Goal: Participate in discussion

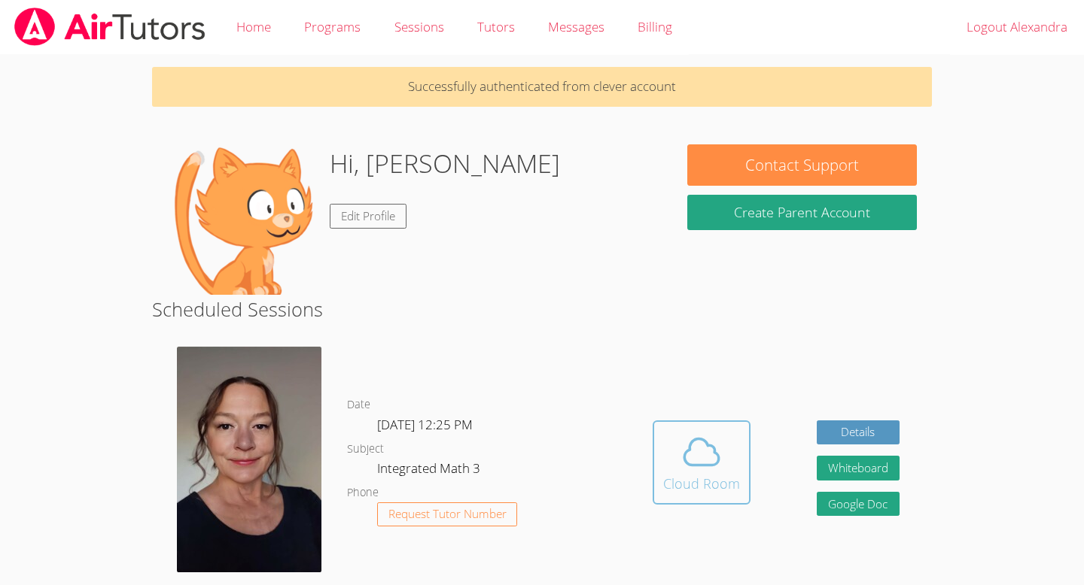
click at [701, 481] on div "Cloud Room" at bounding box center [701, 483] width 77 height 21
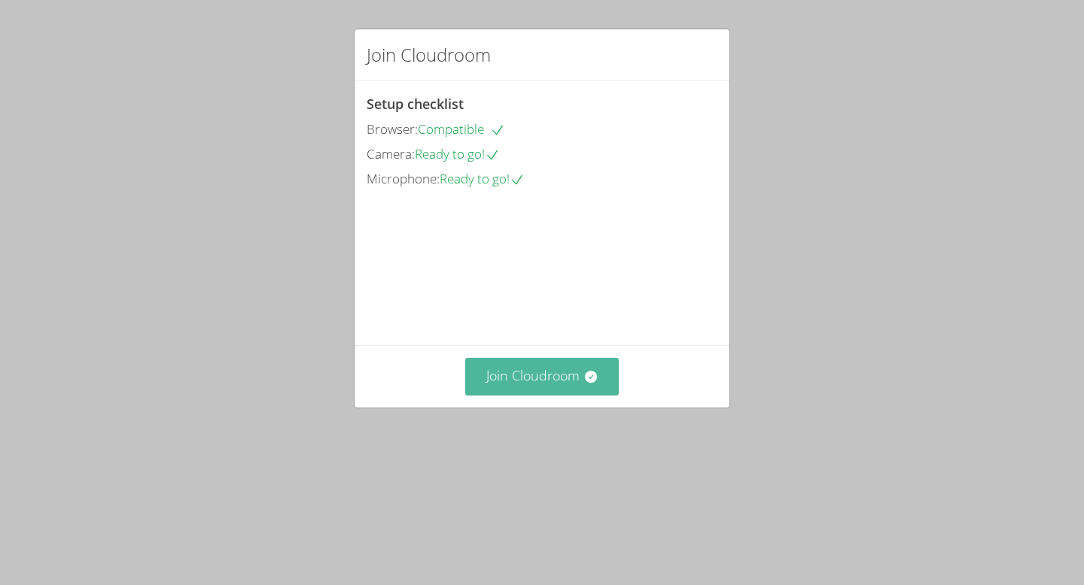
click at [543, 395] on button "Join Cloudroom" at bounding box center [542, 376] width 154 height 37
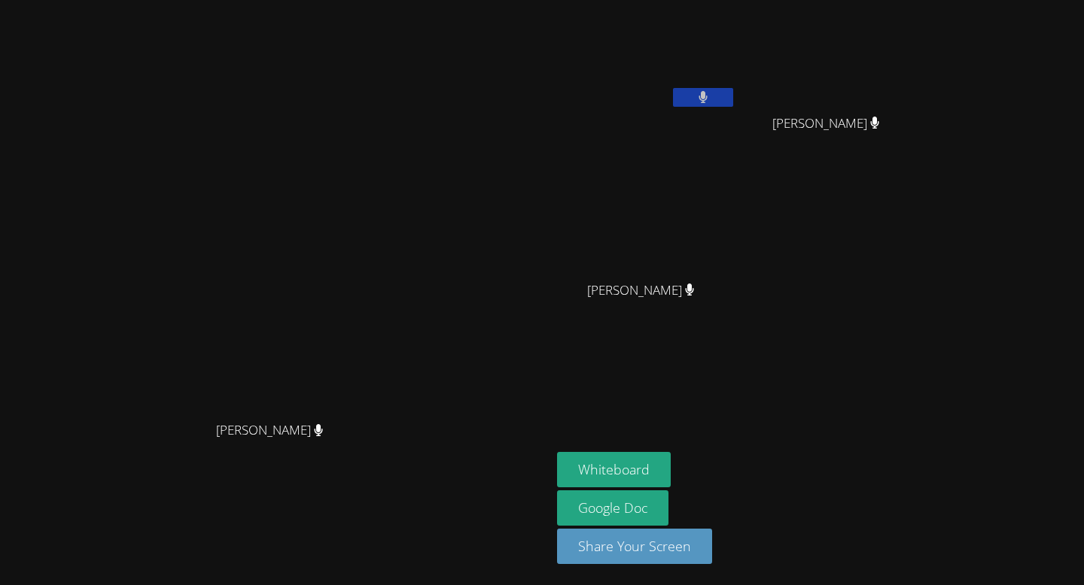
click at [733, 96] on button at bounding box center [703, 97] width 60 height 19
click at [673, 88] on button at bounding box center [703, 97] width 60 height 19
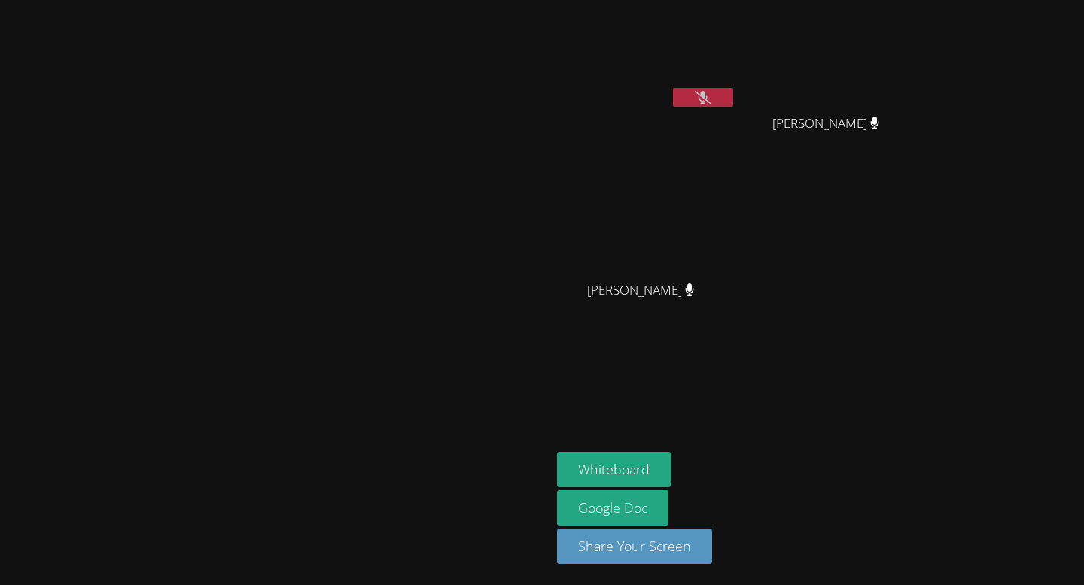
click at [733, 96] on button at bounding box center [703, 97] width 60 height 19
drag, startPoint x: 846, startPoint y: 96, endPoint x: 845, endPoint y: 104, distance: 7.6
click at [733, 97] on button at bounding box center [703, 97] width 60 height 19
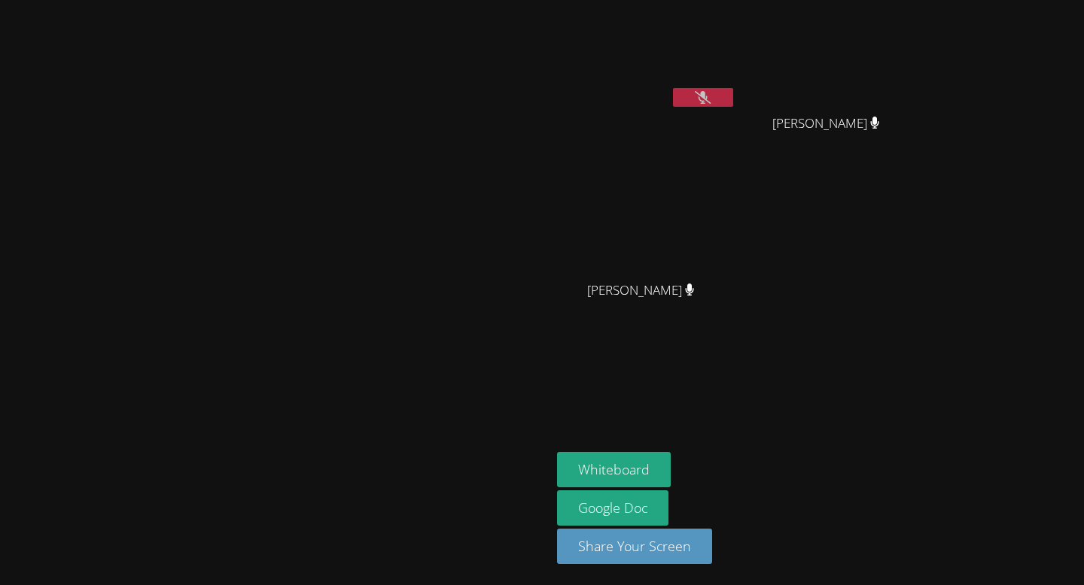
click at [733, 104] on button at bounding box center [703, 97] width 60 height 19
click at [733, 102] on button at bounding box center [703, 97] width 60 height 19
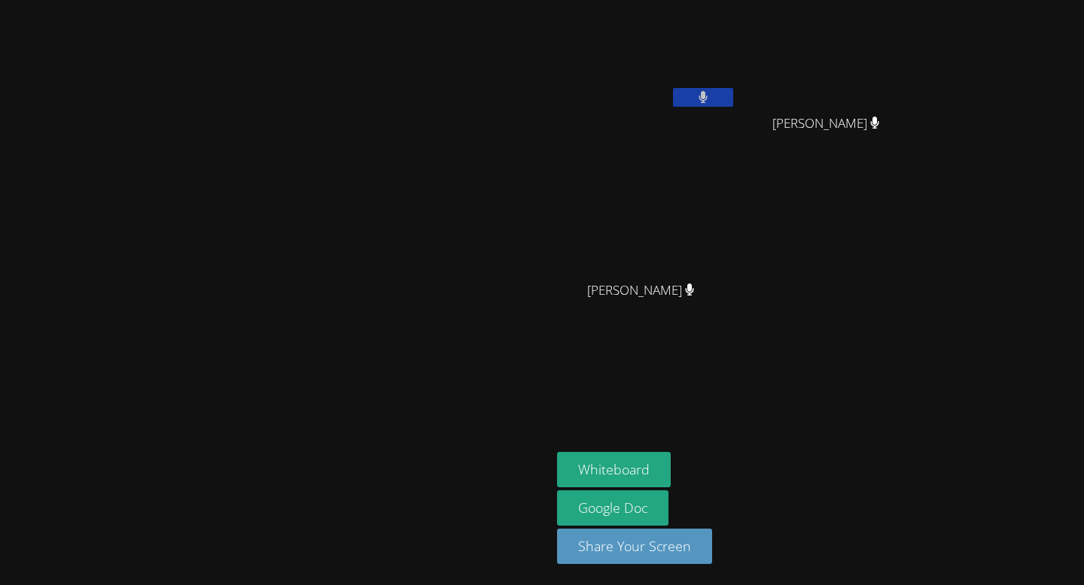
click at [736, 77] on video at bounding box center [646, 56] width 179 height 101
click at [733, 90] on button at bounding box center [703, 97] width 60 height 19
click at [733, 97] on button at bounding box center [703, 97] width 60 height 19
click at [710, 97] on icon at bounding box center [703, 97] width 16 height 13
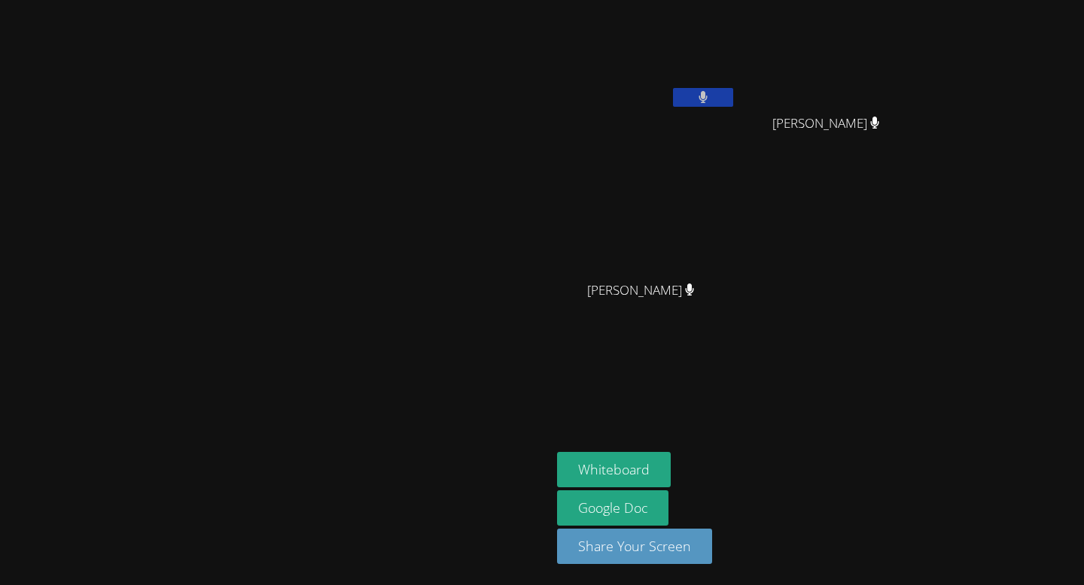
click at [733, 97] on button at bounding box center [703, 97] width 60 height 19
click at [733, 93] on button at bounding box center [703, 97] width 60 height 19
click at [733, 96] on button at bounding box center [703, 97] width 60 height 19
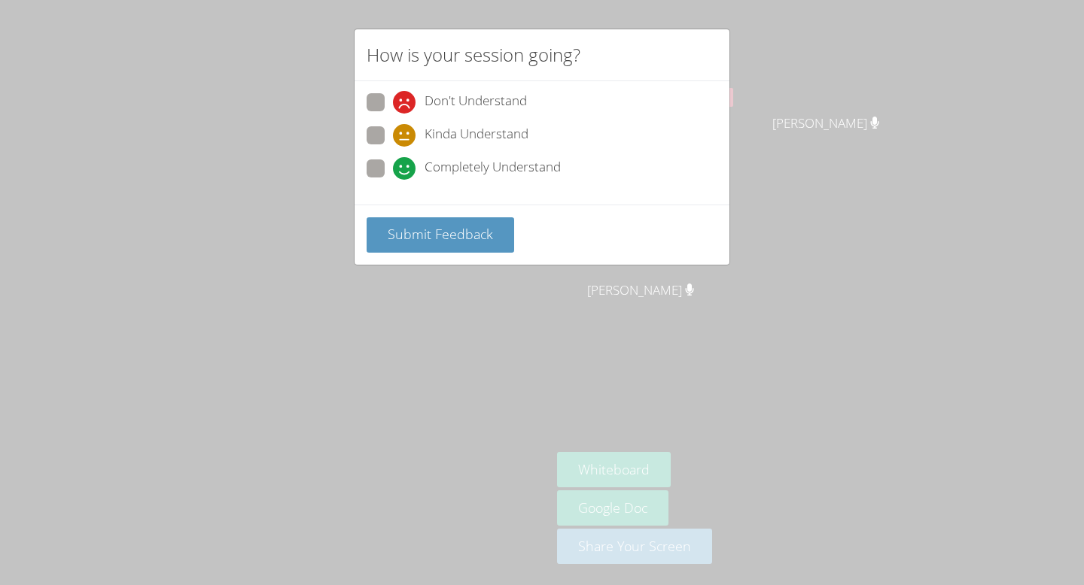
click at [393, 147] on span at bounding box center [393, 147] width 0 height 0
click at [393, 135] on input "Kinda Understand" at bounding box center [399, 132] width 13 height 13
radio input "true"
click at [401, 226] on span "Submit Feedback" at bounding box center [440, 234] width 105 height 18
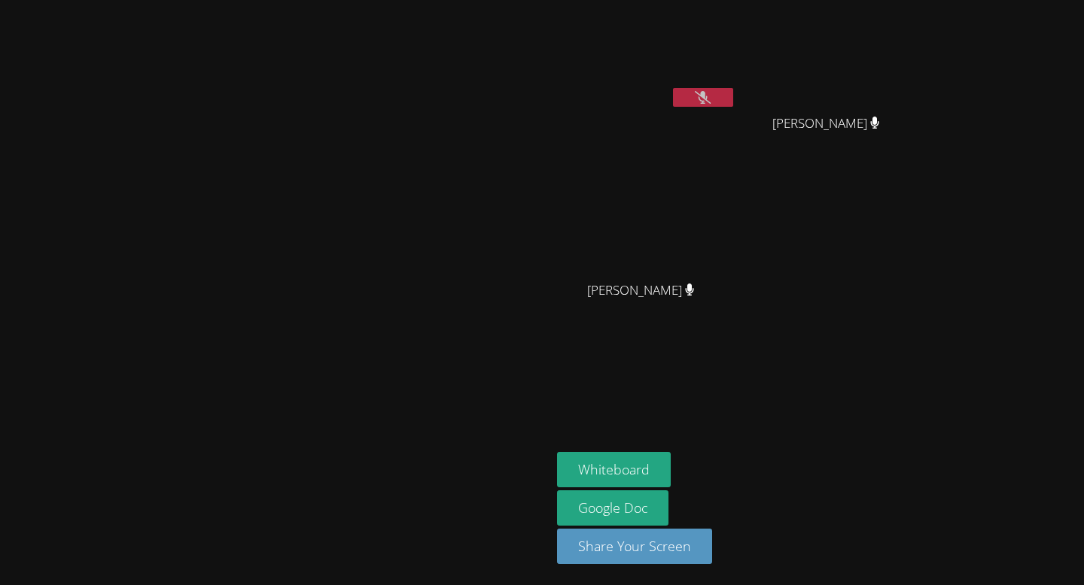
click at [733, 90] on button at bounding box center [703, 97] width 60 height 19
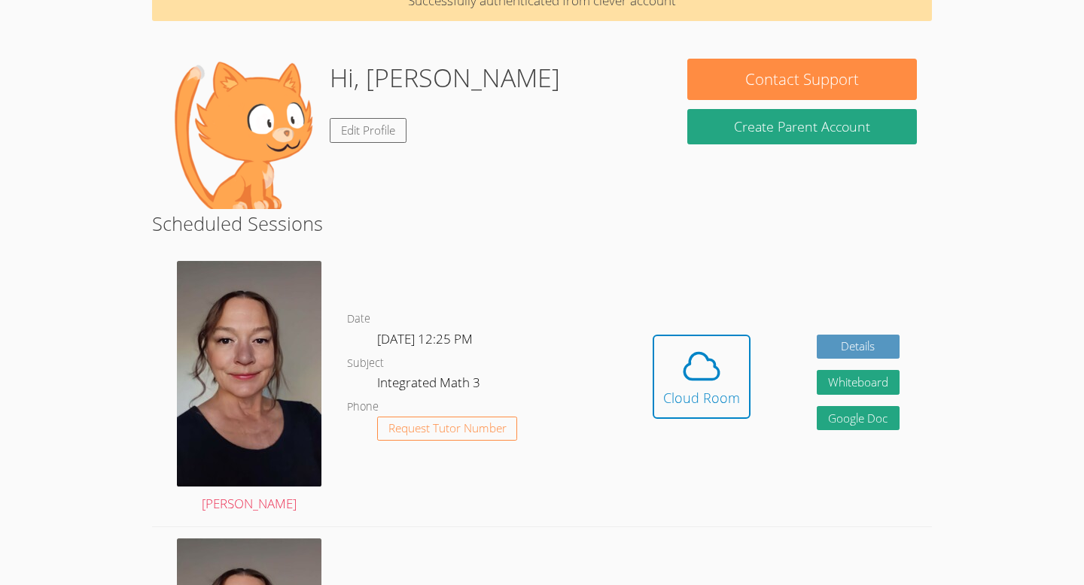
scroll to position [99, 0]
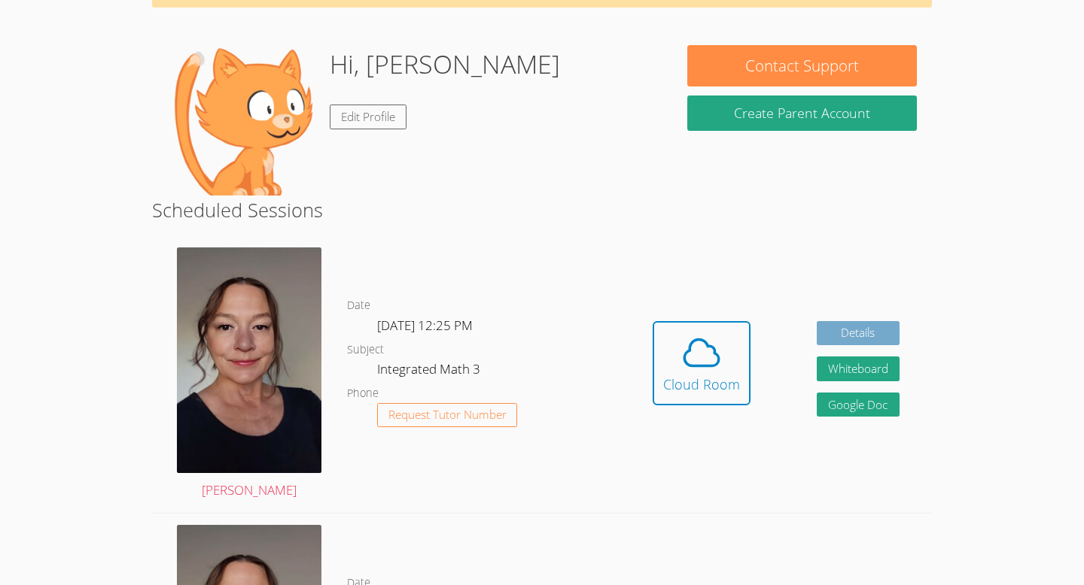
click at [845, 330] on link "Details" at bounding box center [857, 333] width 83 height 25
